Goal: Navigation & Orientation: Find specific page/section

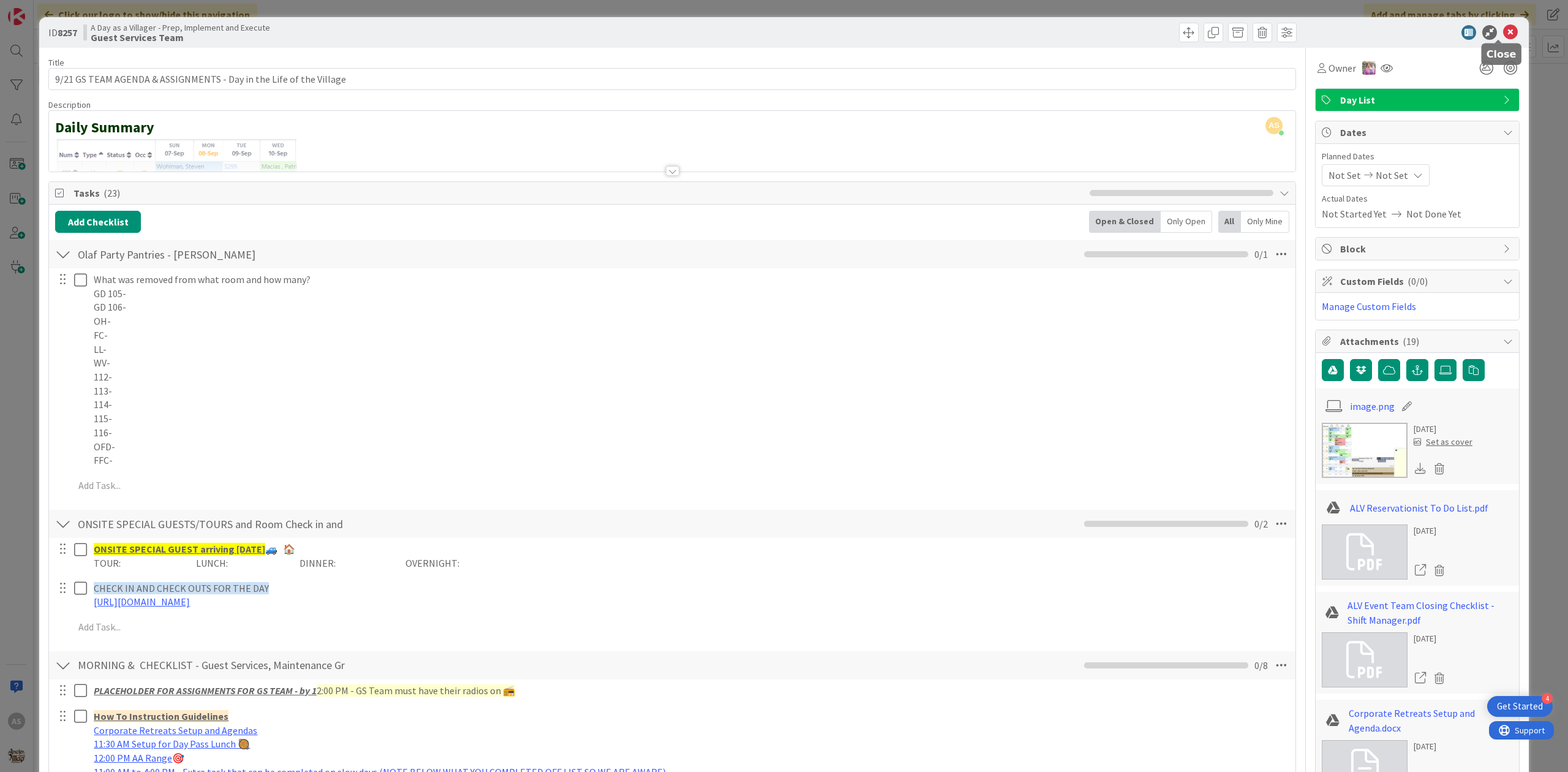
click at [1499, 40] on div at bounding box center [1498, 41] width 8 height 3
click at [1503, 32] on icon at bounding box center [1510, 32] width 15 height 15
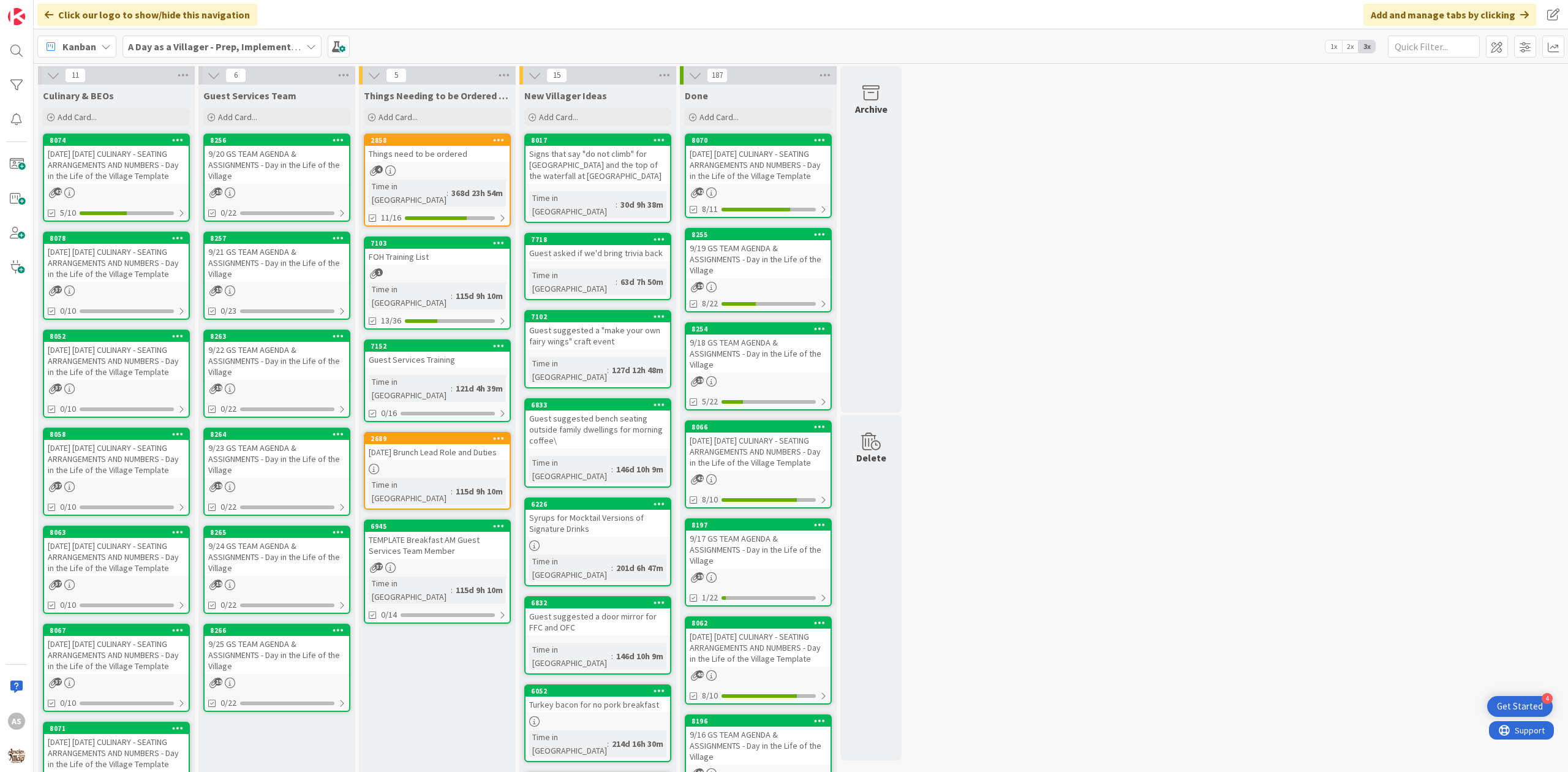
click at [125, 564] on div "[DATE] [DATE] CULINARY - SEATING ARRANGEMENTS AND NUMBERS - Day in the Life of …" at bounding box center [116, 556] width 144 height 38
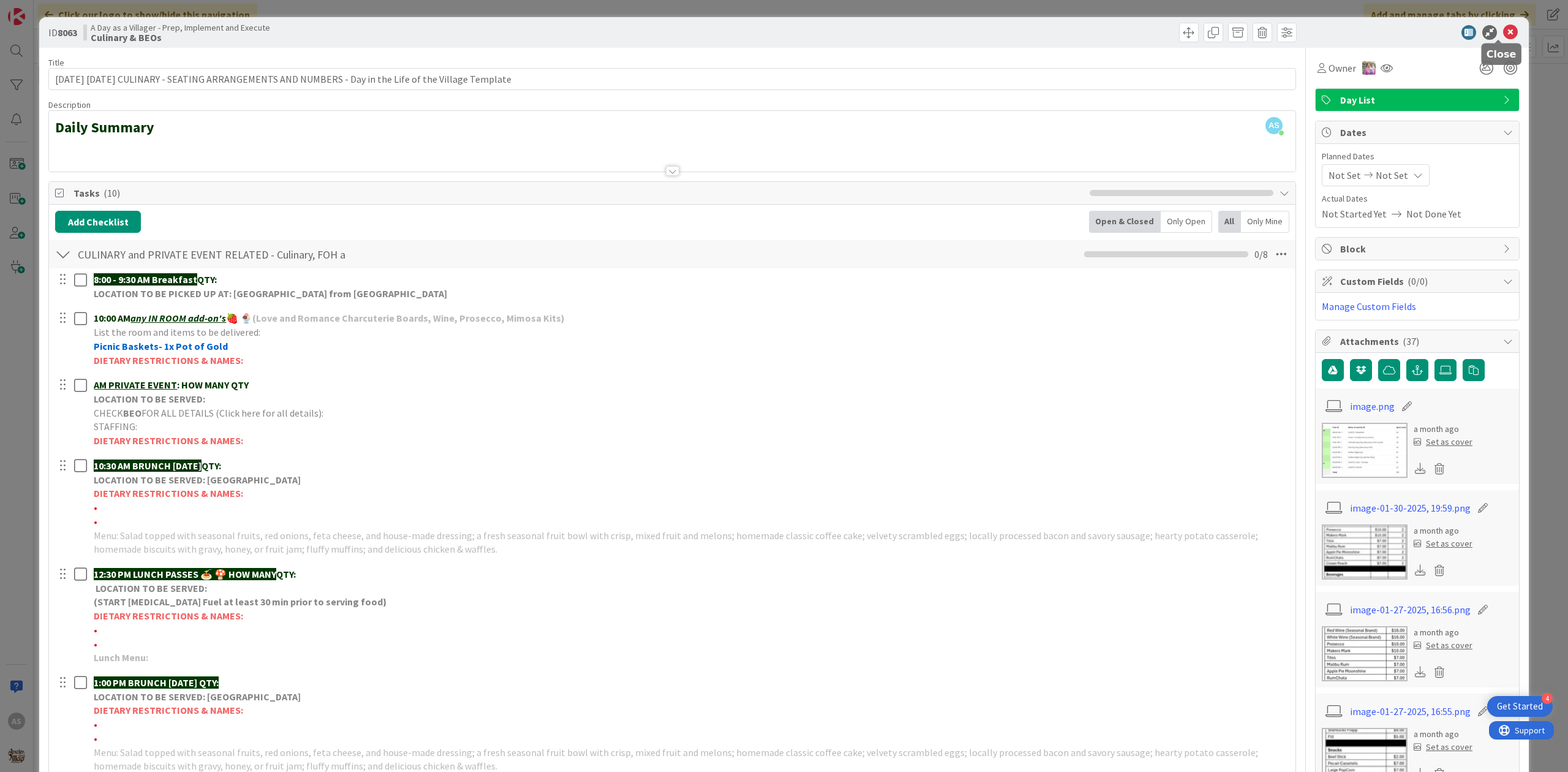
click at [1503, 28] on icon at bounding box center [1510, 32] width 15 height 15
